Goal: Task Accomplishment & Management: Use online tool/utility

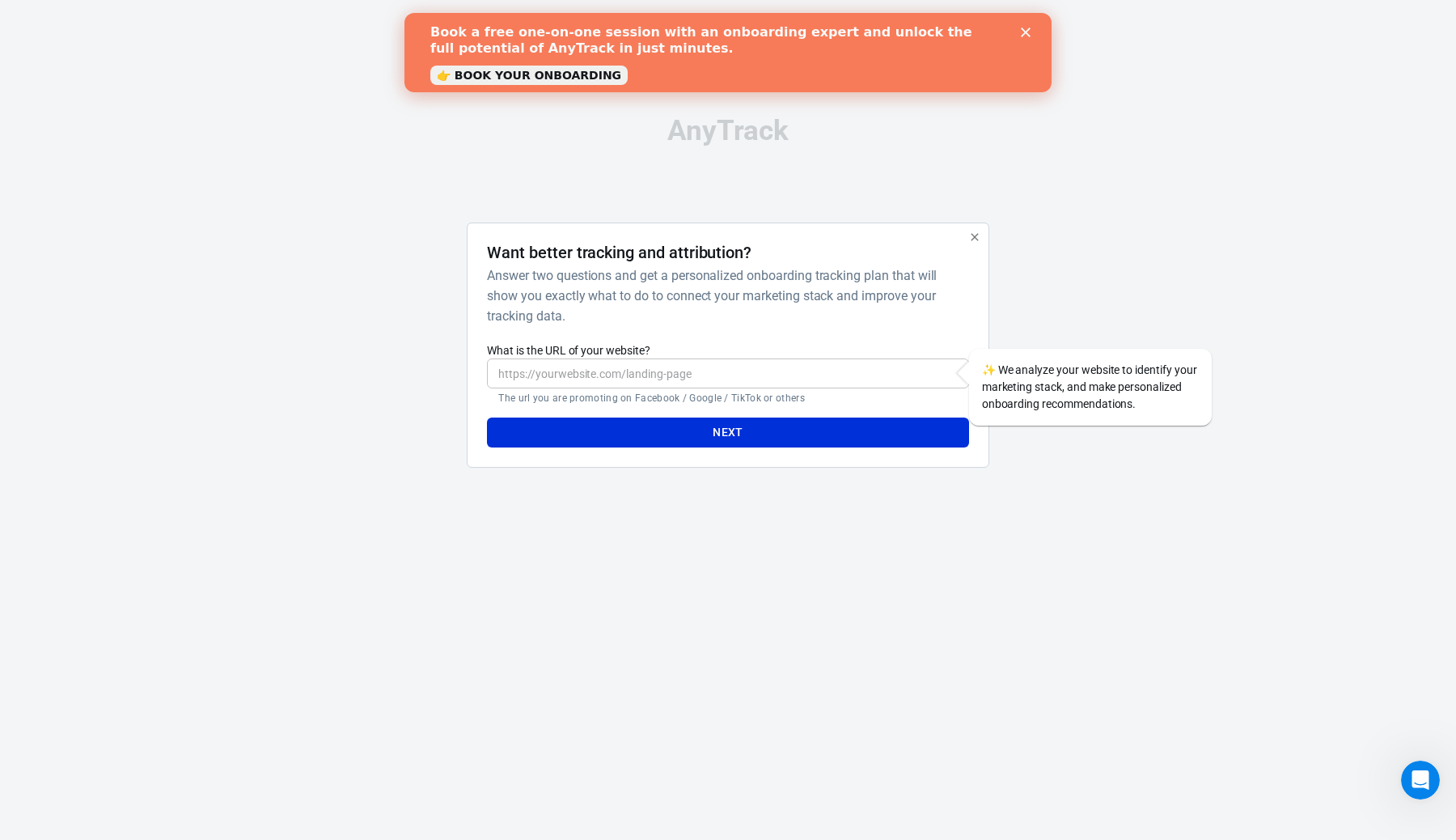
click at [743, 371] on input "What is the URL of your website?" at bounding box center [728, 374] width 481 height 30
paste input "https://[DOMAIN_NAME]/bjK1RdNf?utm_campaign={{[DOMAIN_NAME]}}&utm_source={{site…"
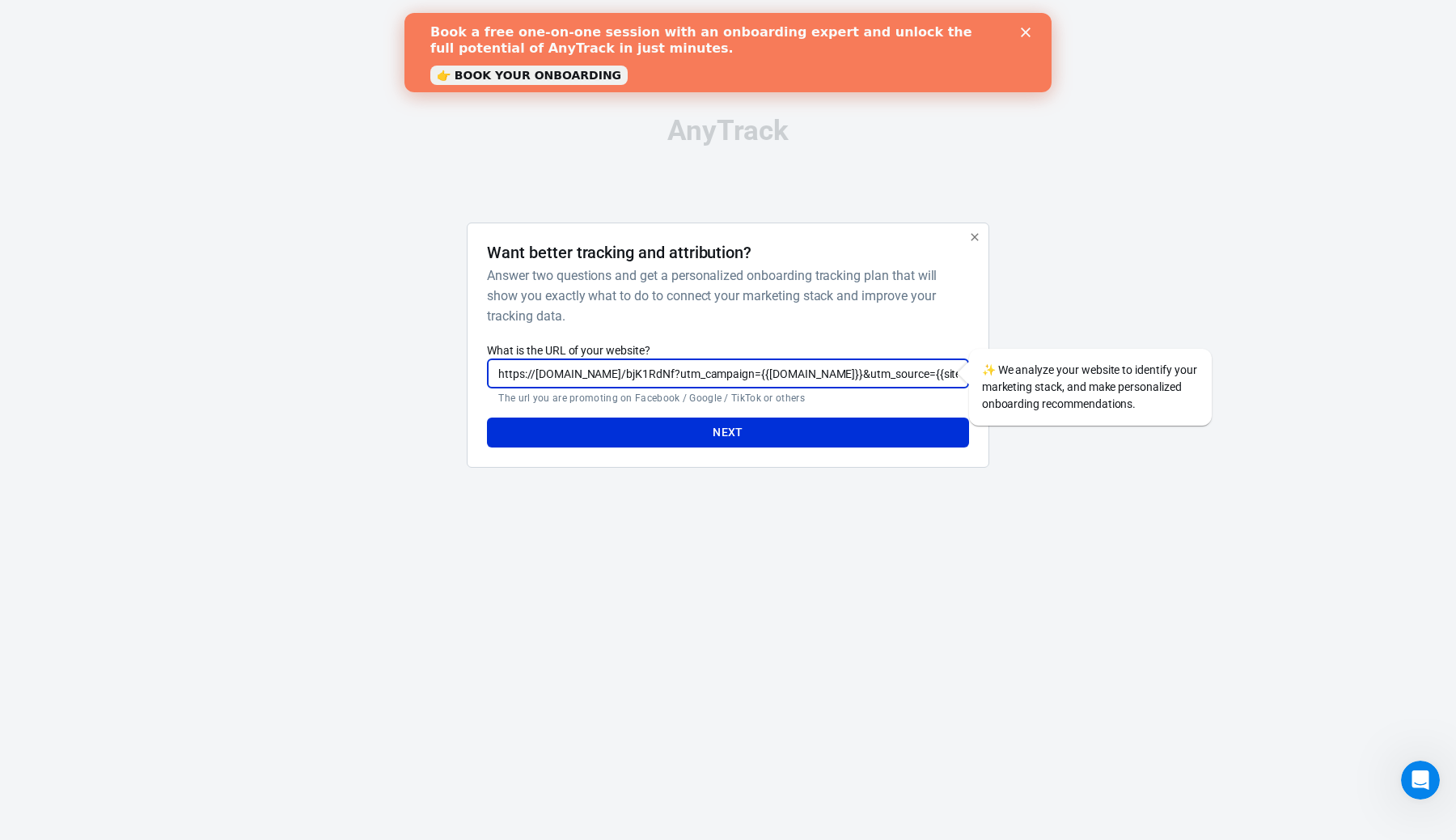
scroll to position [0, 1072]
type input "https://[DOMAIN_NAME]/bjK1RdNf?utm_campaign={{[DOMAIN_NAME]}}&utm_source={{site…"
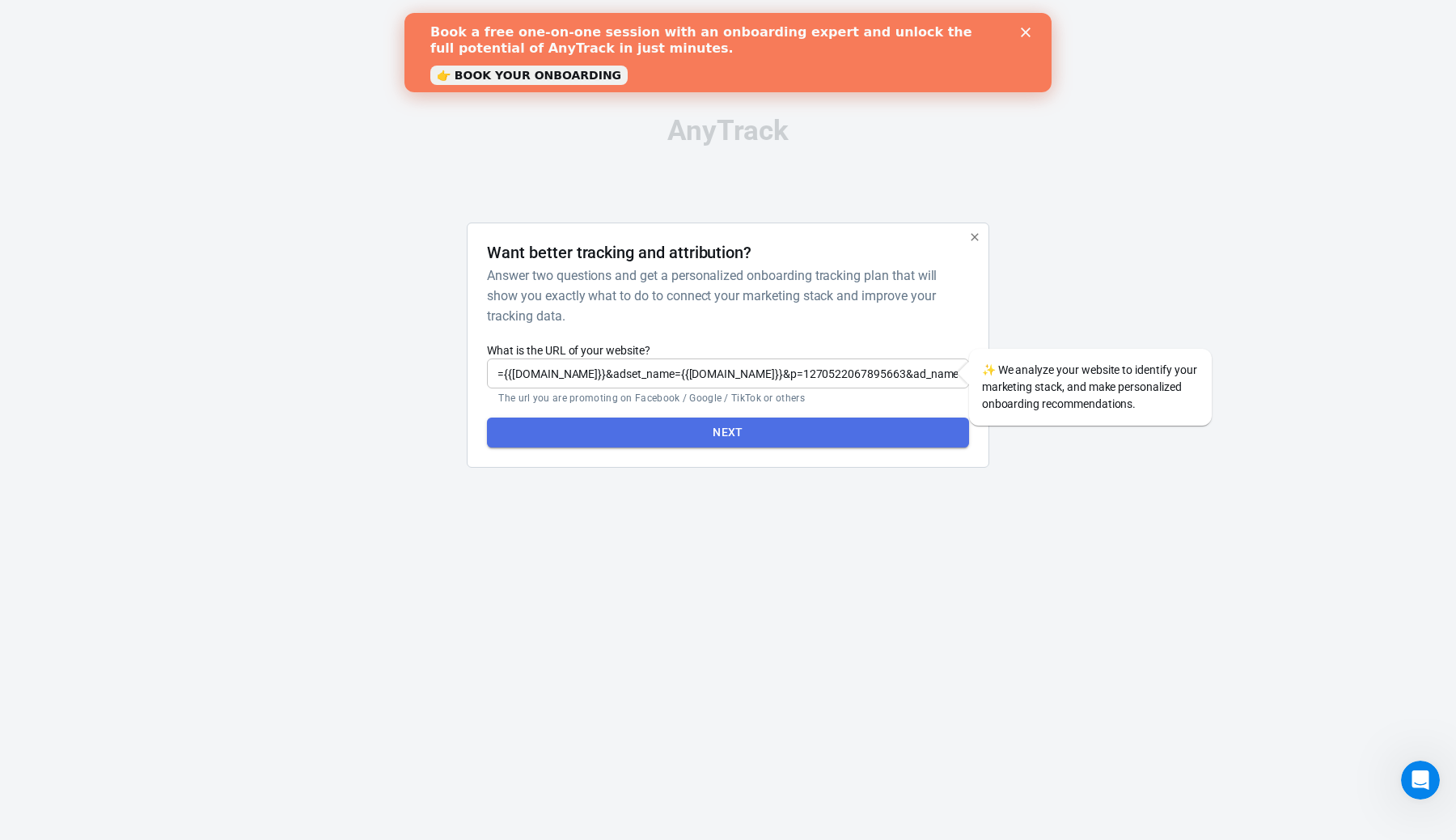
scroll to position [0, 0]
click at [745, 431] on button "Next" at bounding box center [728, 432] width 481 height 30
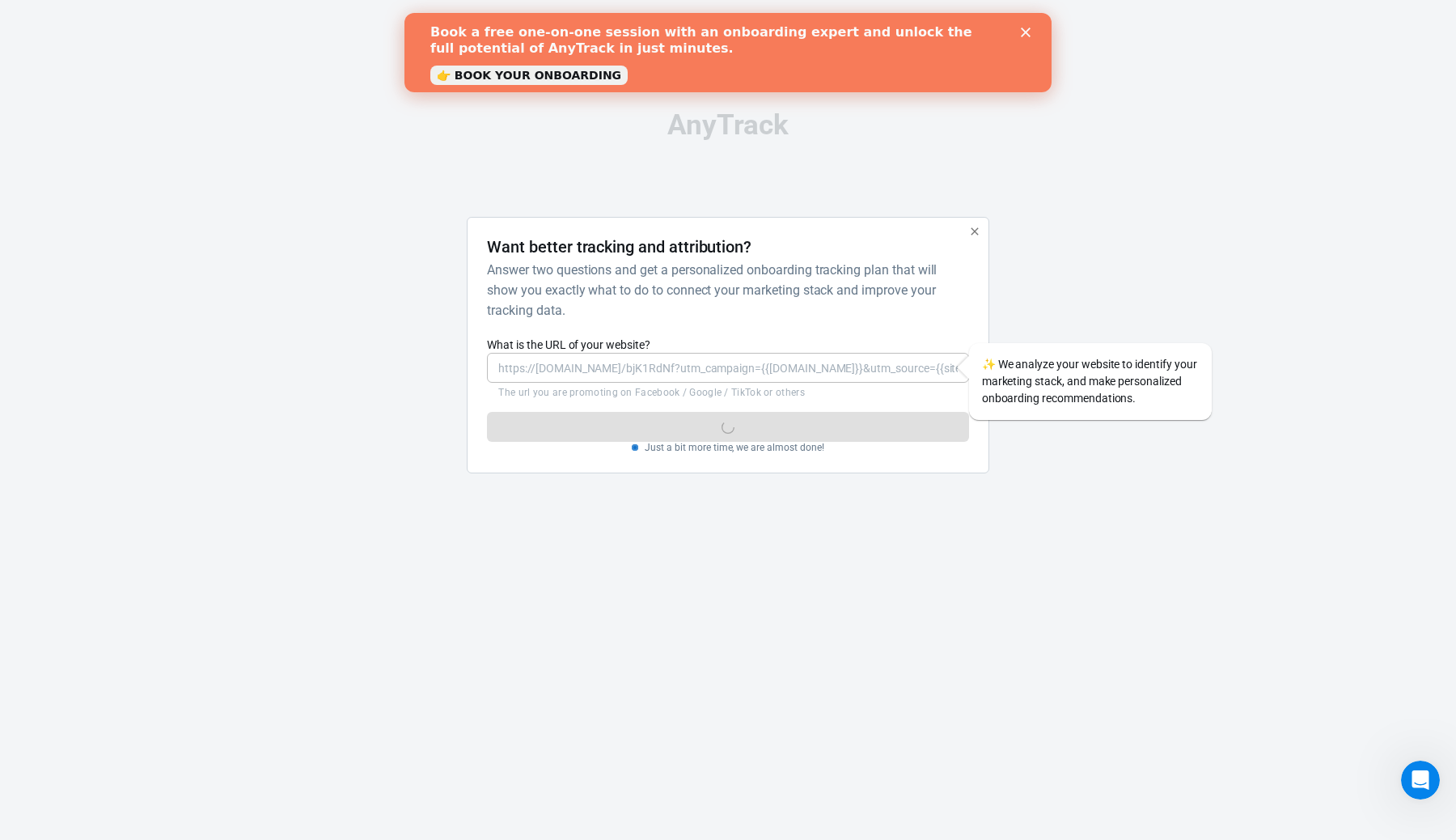
click at [974, 233] on icon "button" at bounding box center [974, 231] width 13 height 13
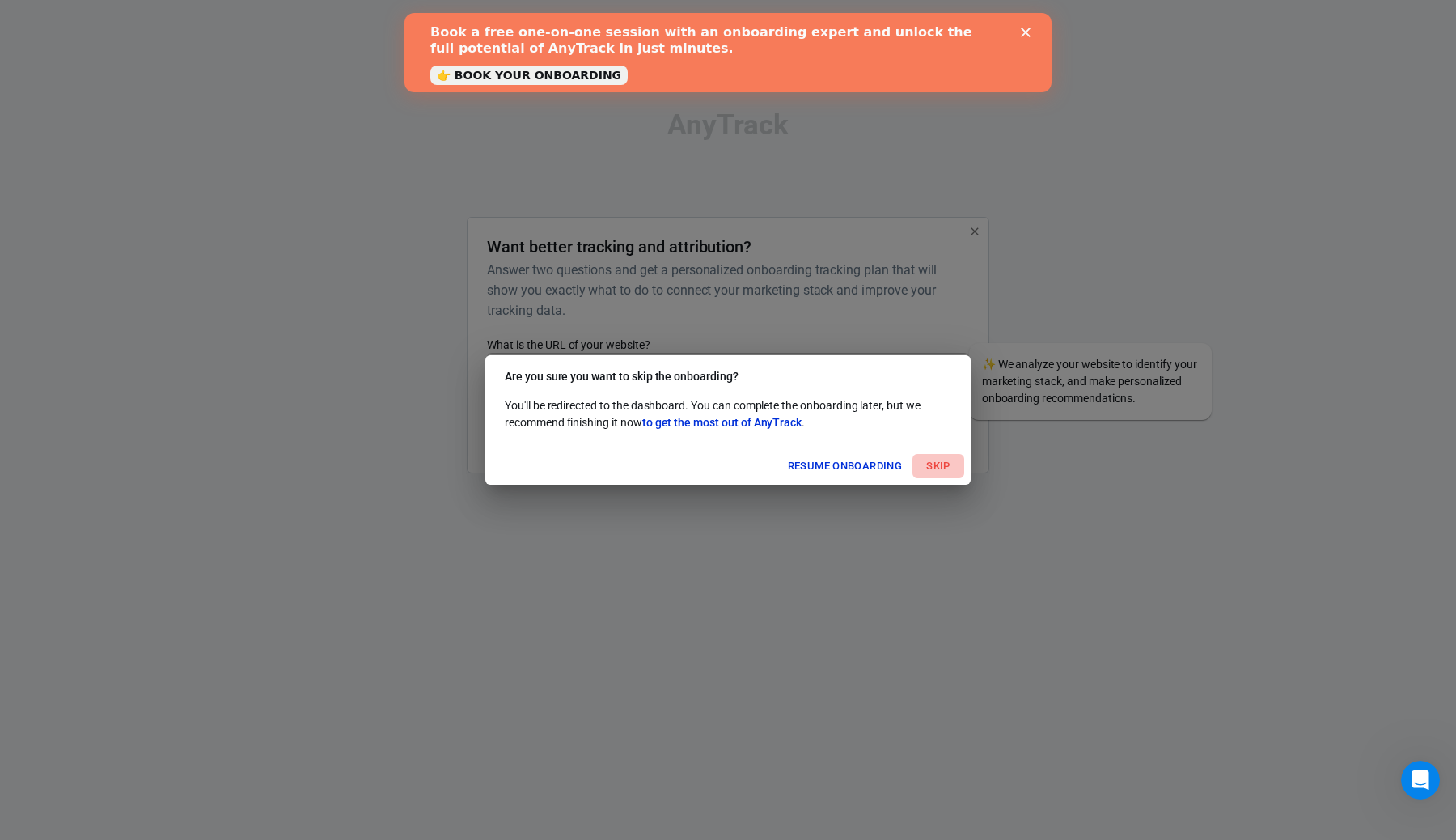
click at [947, 467] on button "Skip" at bounding box center [938, 466] width 52 height 25
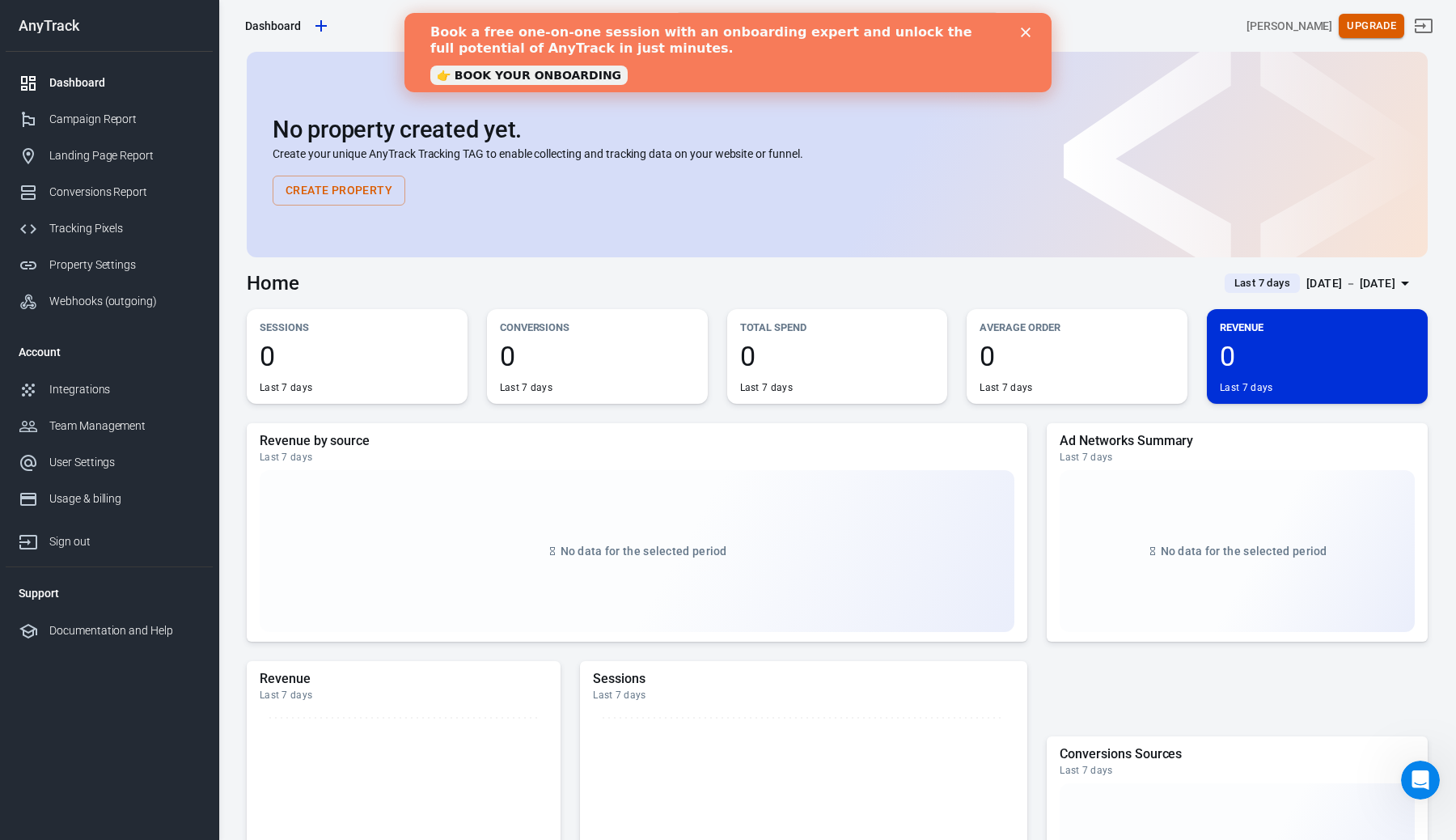
click at [1392, 27] on button "Upgrade" at bounding box center [1372, 26] width 66 height 25
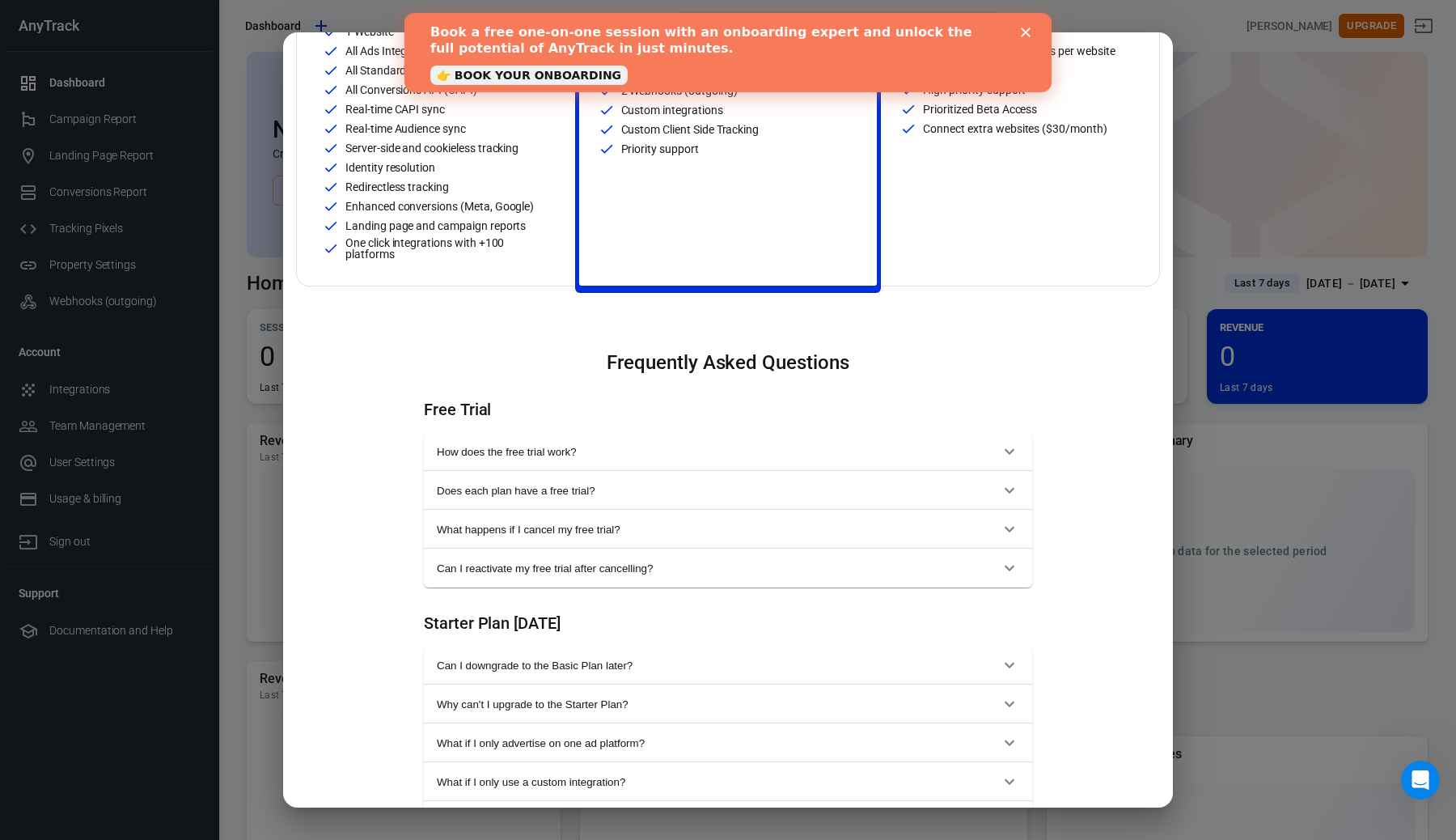
scroll to position [374, 0]
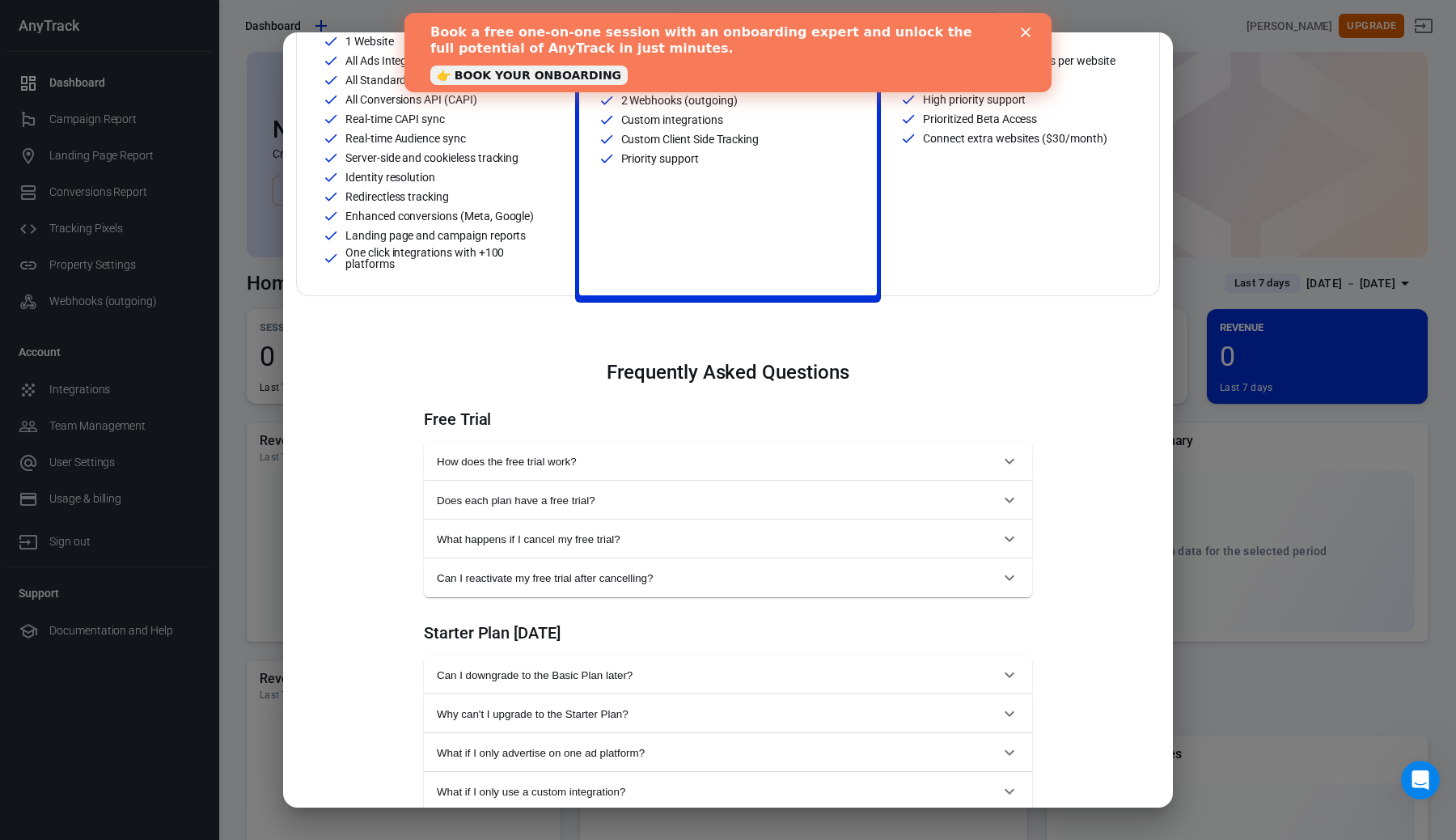
click at [457, 418] on h4 "Free Trial" at bounding box center [728, 420] width 608 height 20
click at [528, 462] on span "How does the free trial work?" at bounding box center [719, 461] width 563 height 12
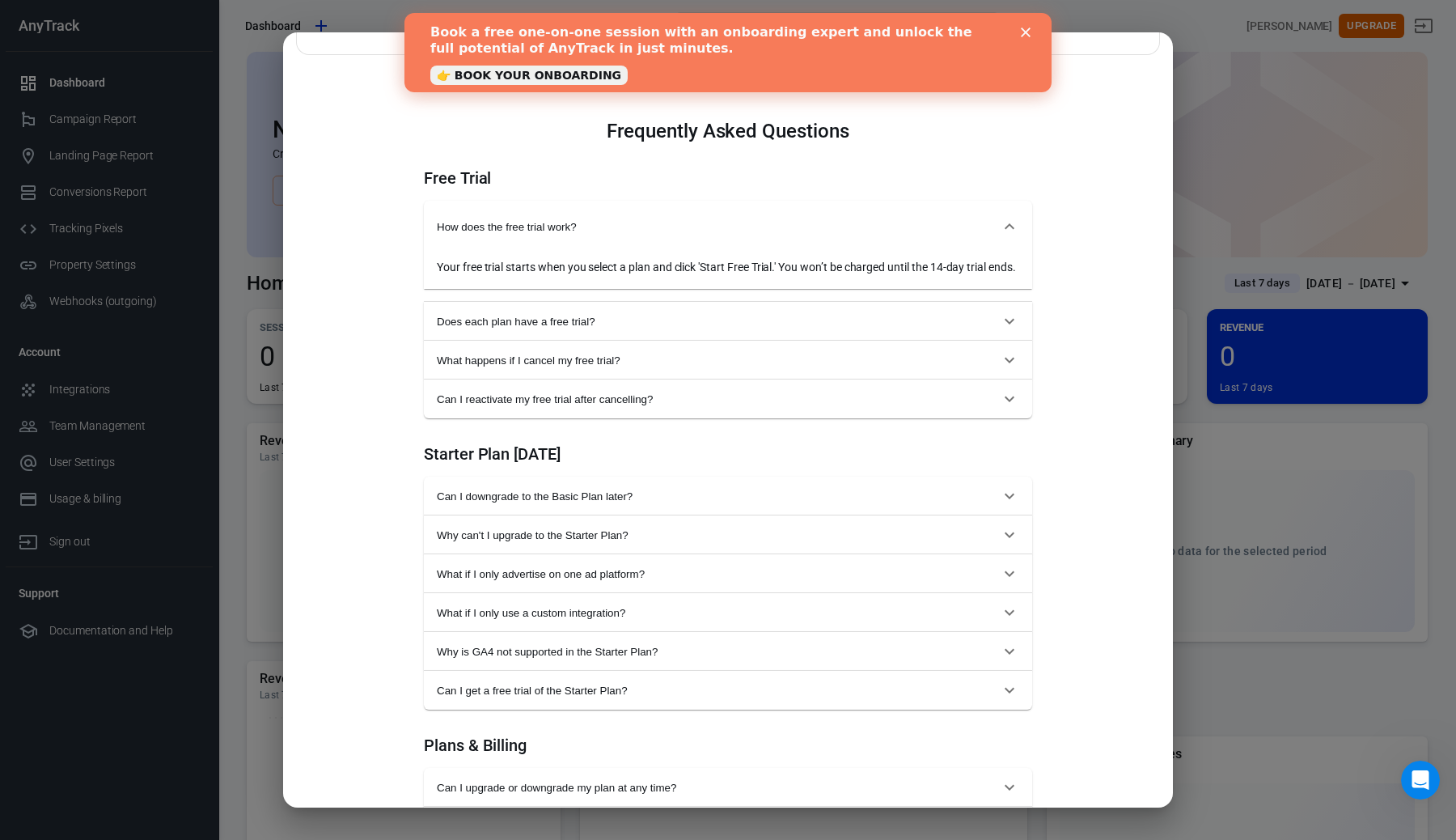
scroll to position [0, 0]
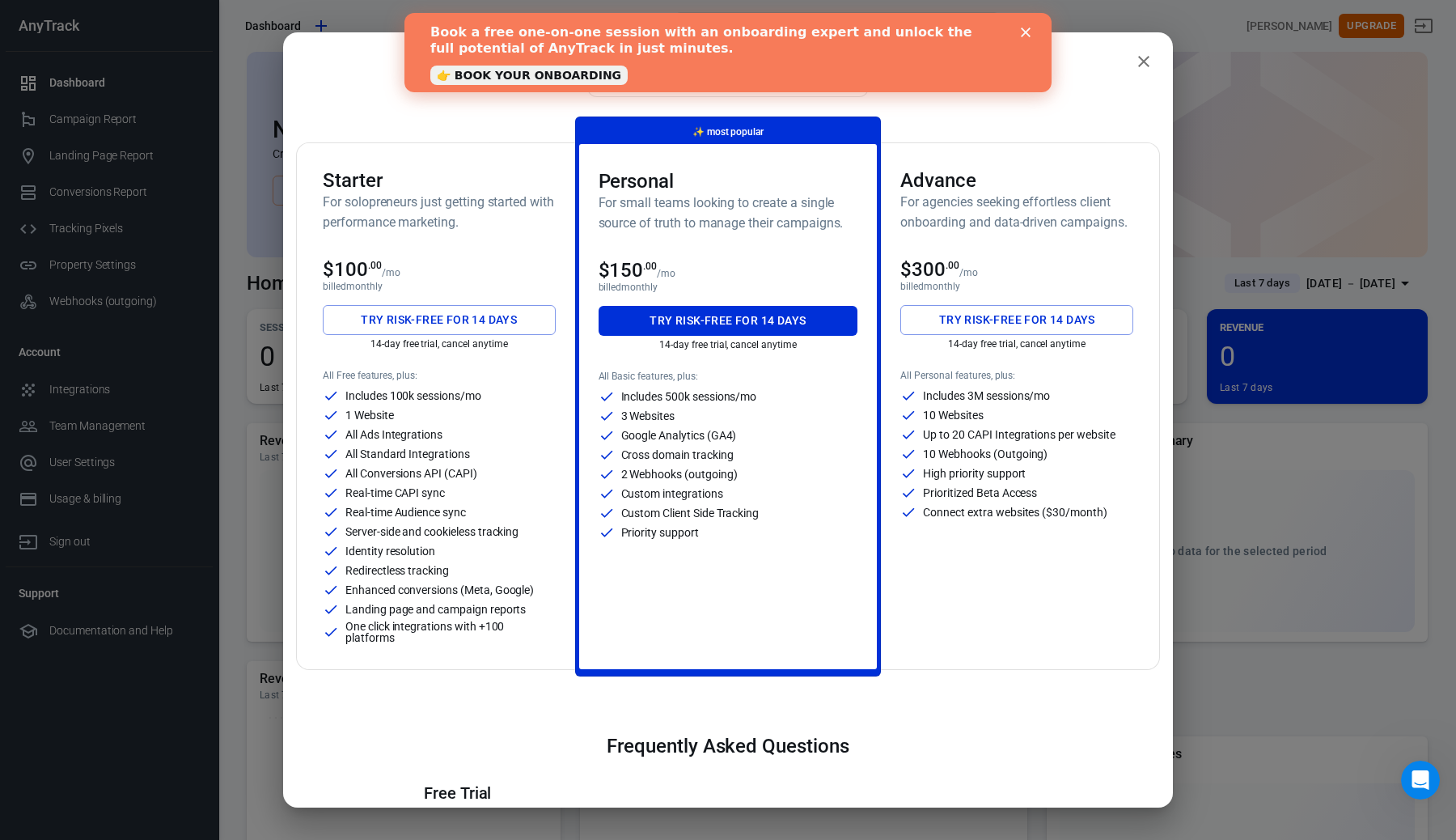
click at [1024, 33] on icon "Close" at bounding box center [1026, 33] width 10 height 10
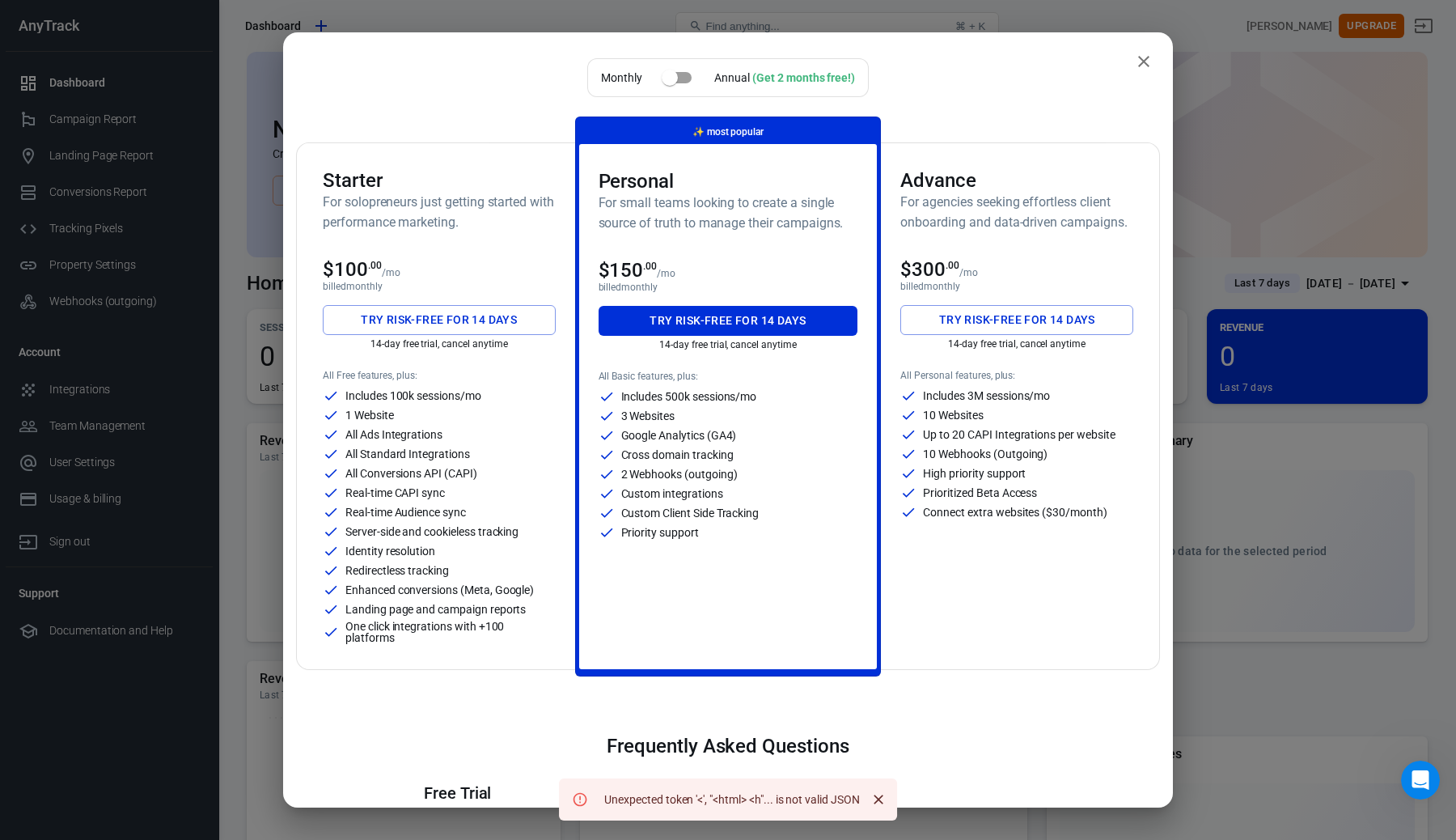
click at [1152, 57] on icon "close" at bounding box center [1144, 62] width 20 height 20
